Goal: Task Accomplishment & Management: Use online tool/utility

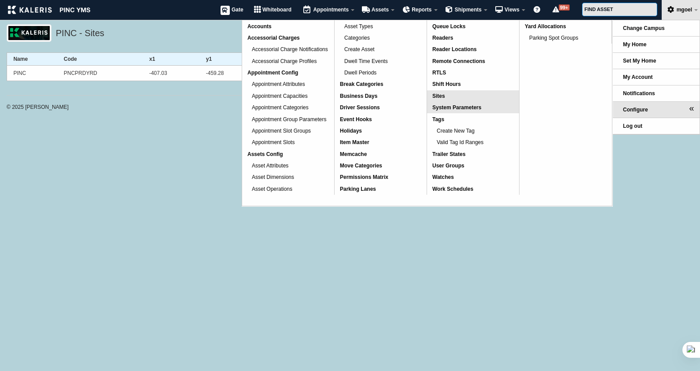
click at [471, 106] on span "System Parameters" at bounding box center [457, 107] width 49 height 6
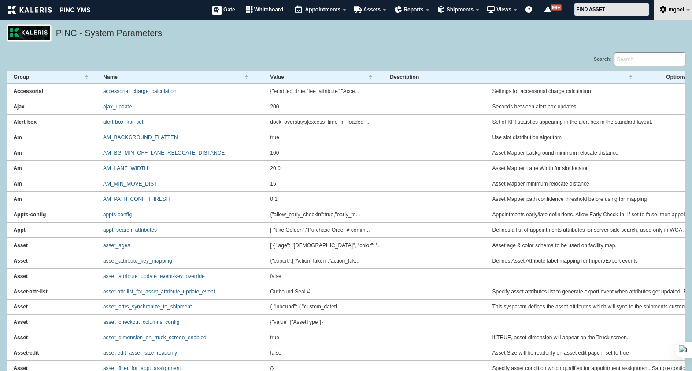
click at [636, 57] on input "Search:" at bounding box center [649, 59] width 71 height 14
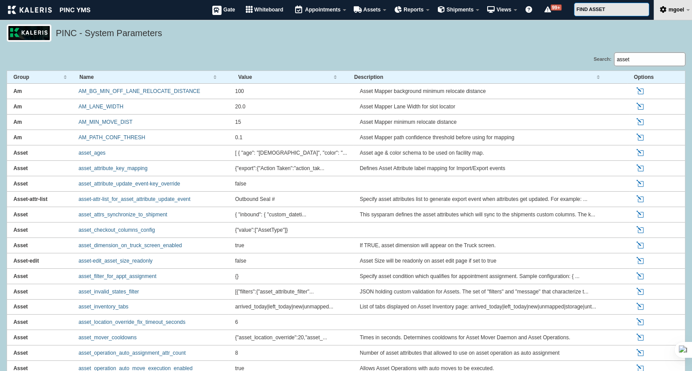
click at [639, 54] on input "asset" at bounding box center [649, 59] width 71 height 14
drag, startPoint x: 639, startPoint y: 54, endPoint x: 551, endPoint y: 29, distance: 92.0
click at [551, 29] on h5 "PINC - System Parameters" at bounding box center [368, 34] width 625 height 15
click at [636, 60] on input "asset" at bounding box center [649, 59] width 71 height 14
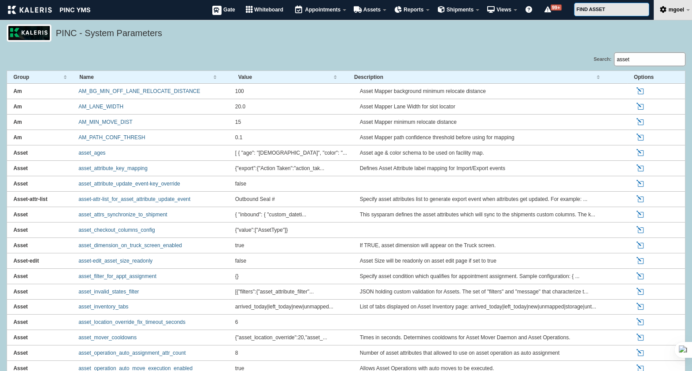
click at [636, 60] on input "asset" at bounding box center [649, 59] width 71 height 14
paste input "_checkout_columns_config"
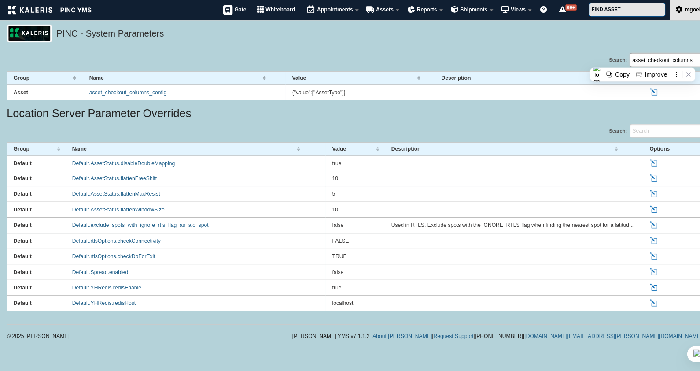
scroll to position [0, 18]
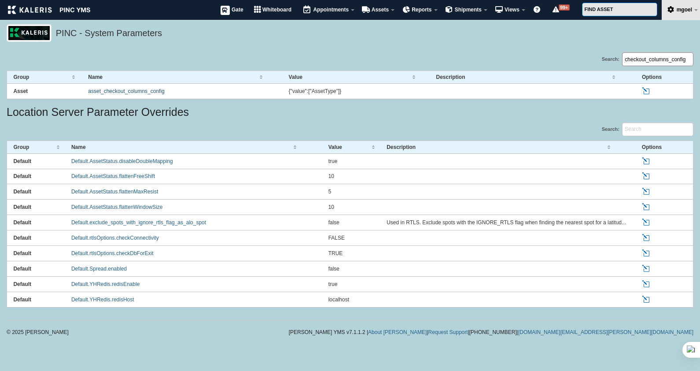
type input "asset_checkout_columns_config"
click at [141, 90] on link "asset_checkout_columns_config" at bounding box center [126, 91] width 76 height 6
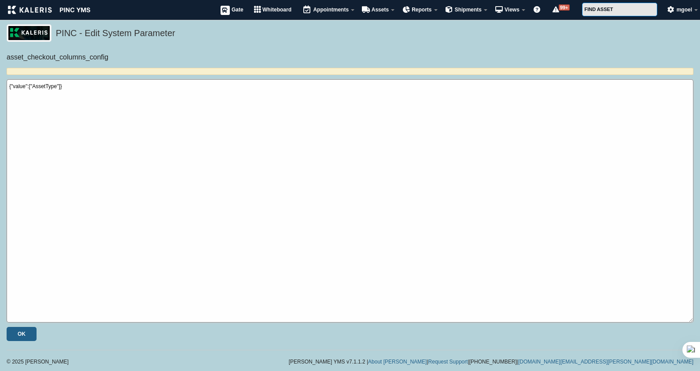
click at [65, 87] on textarea "{"value":["AssetType"]}" at bounding box center [350, 200] width 687 height 243
click at [106, 108] on textarea "{"value":["AssetType"]}" at bounding box center [350, 200] width 687 height 243
